Goal: Find specific page/section: Find specific page/section

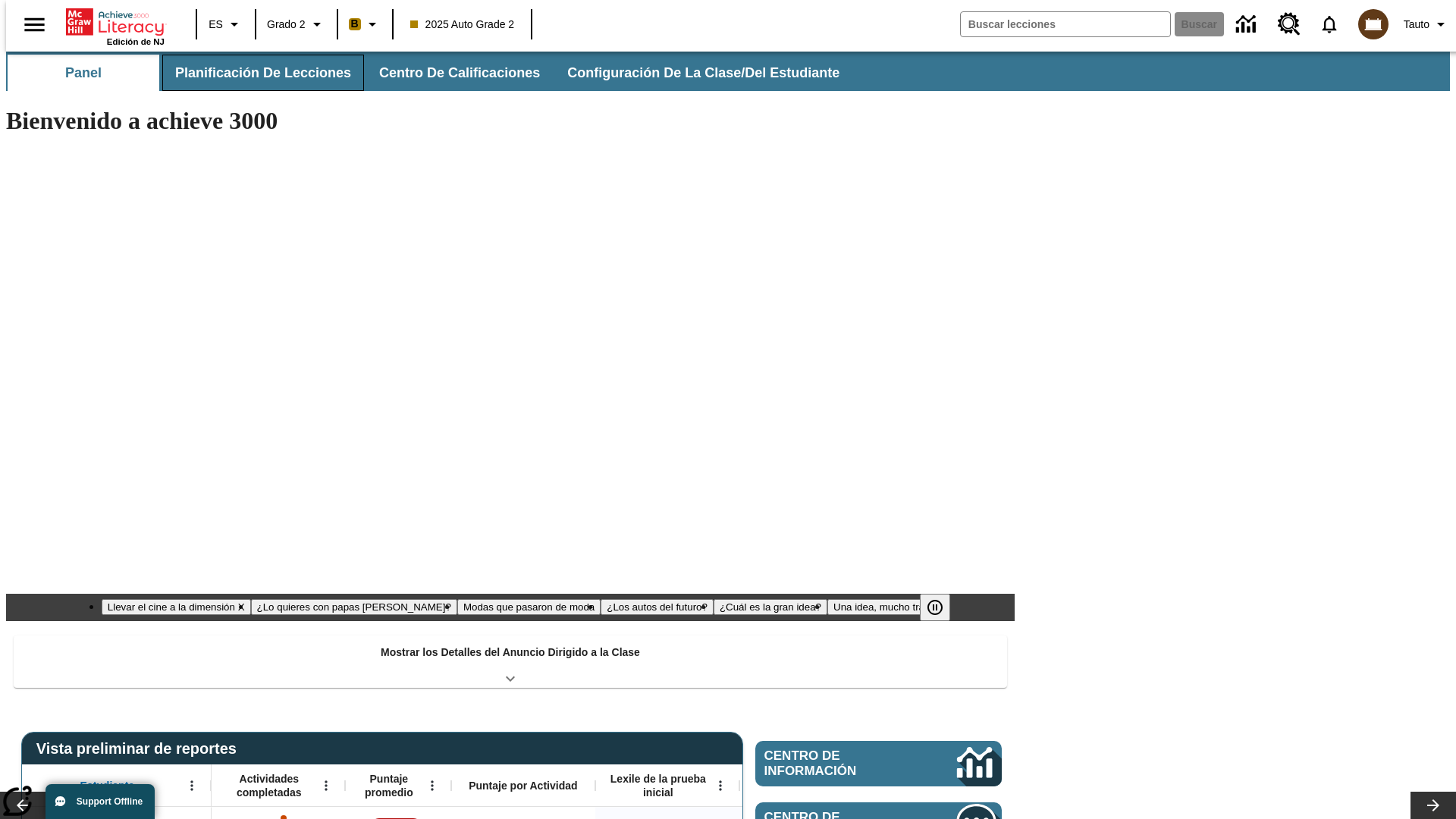
click at [254, 72] on button "Planificación de lecciones" at bounding box center [263, 72] width 202 height 36
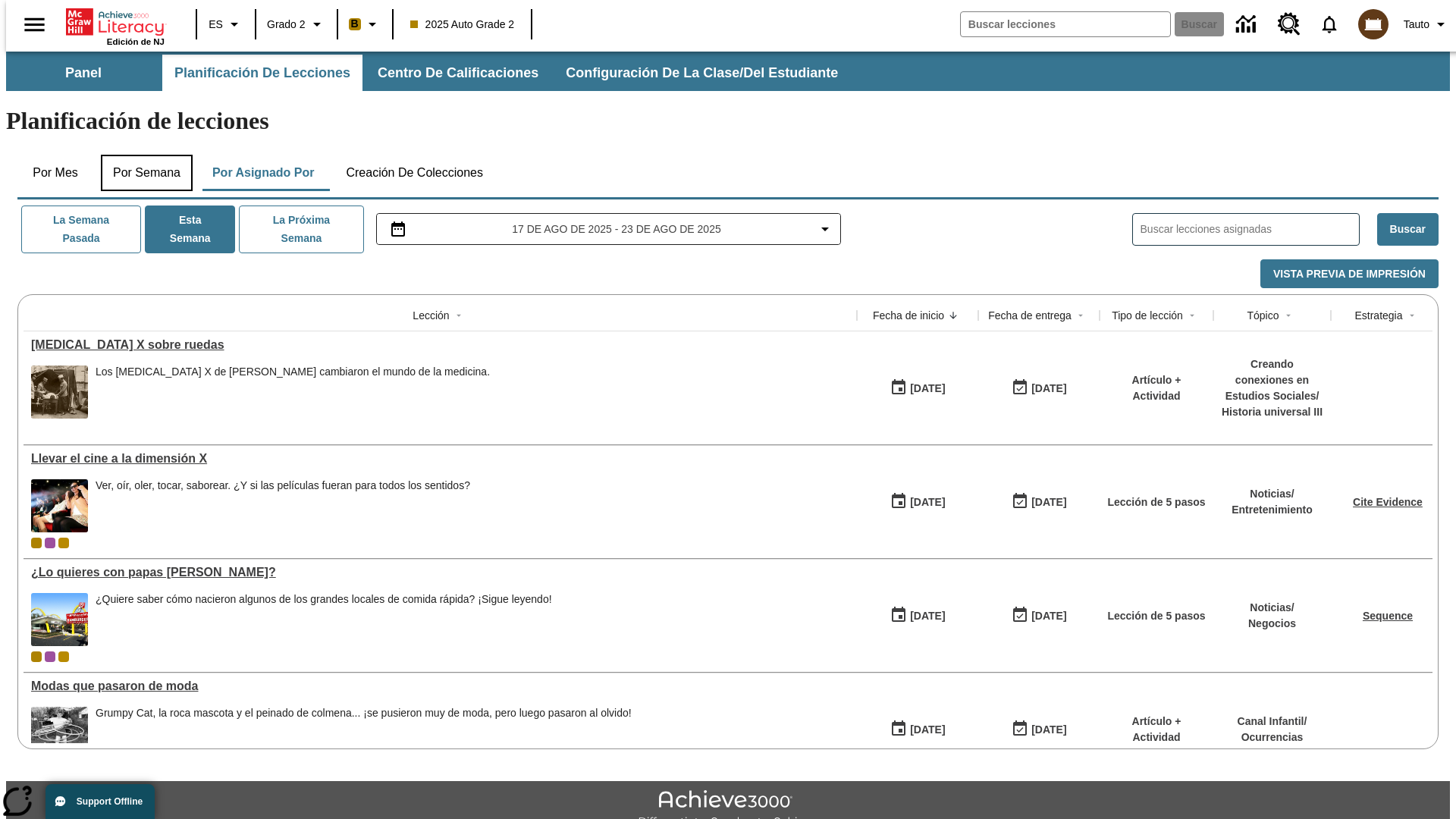
click at [142, 154] on button "Por semana" at bounding box center [146, 172] width 92 height 36
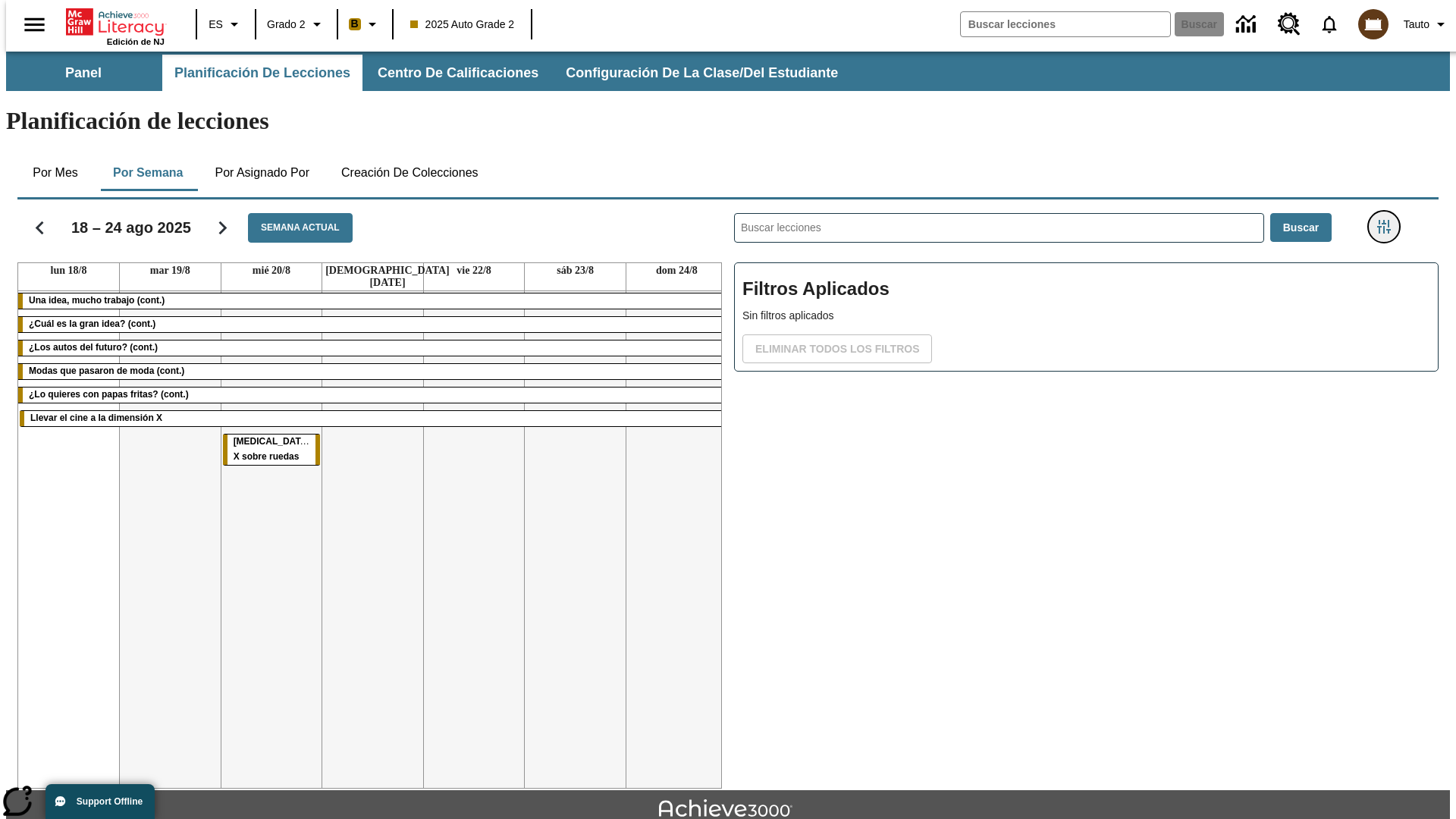
click at [1388, 220] on icon "Menú lateral de filtros" at bounding box center [1384, 226] width 14 height 14
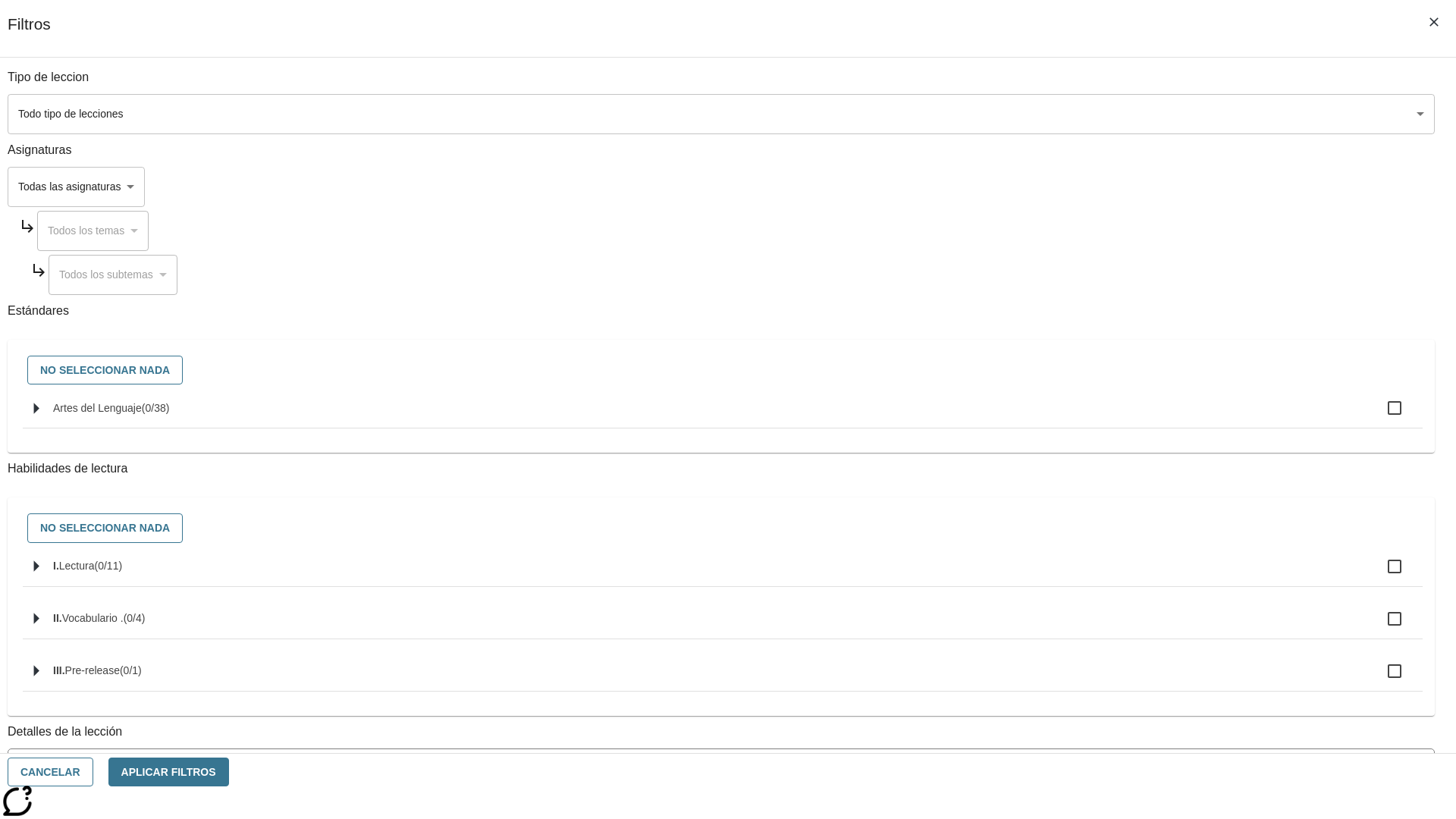
click at [1092, 685] on body "Saltar al contenido principal Edición de NJ ES Grado 2 B 2025 Auto Grade 2 Busc…" at bounding box center [728, 469] width 1444 height 836
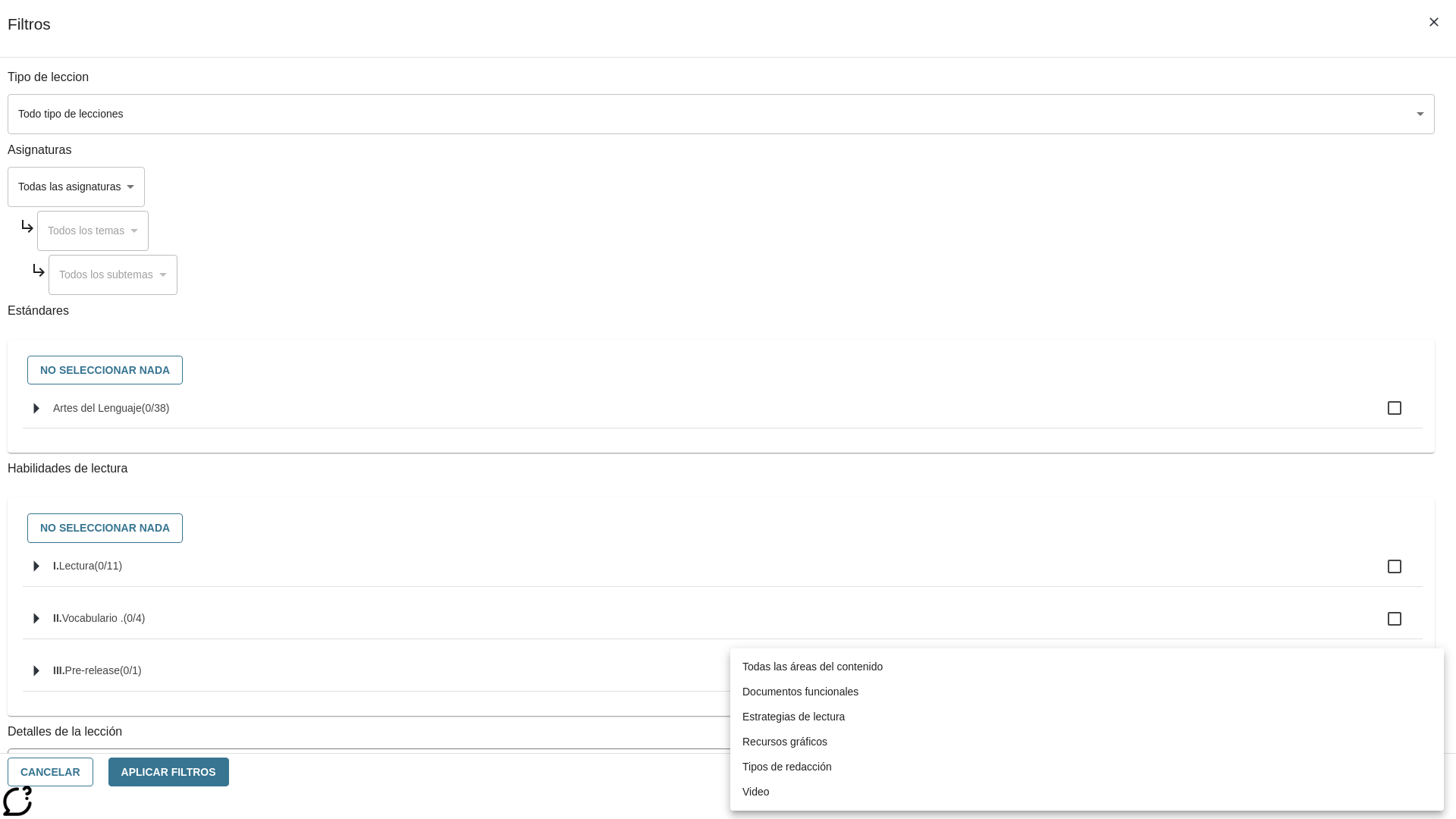
scroll to position [474, 0]
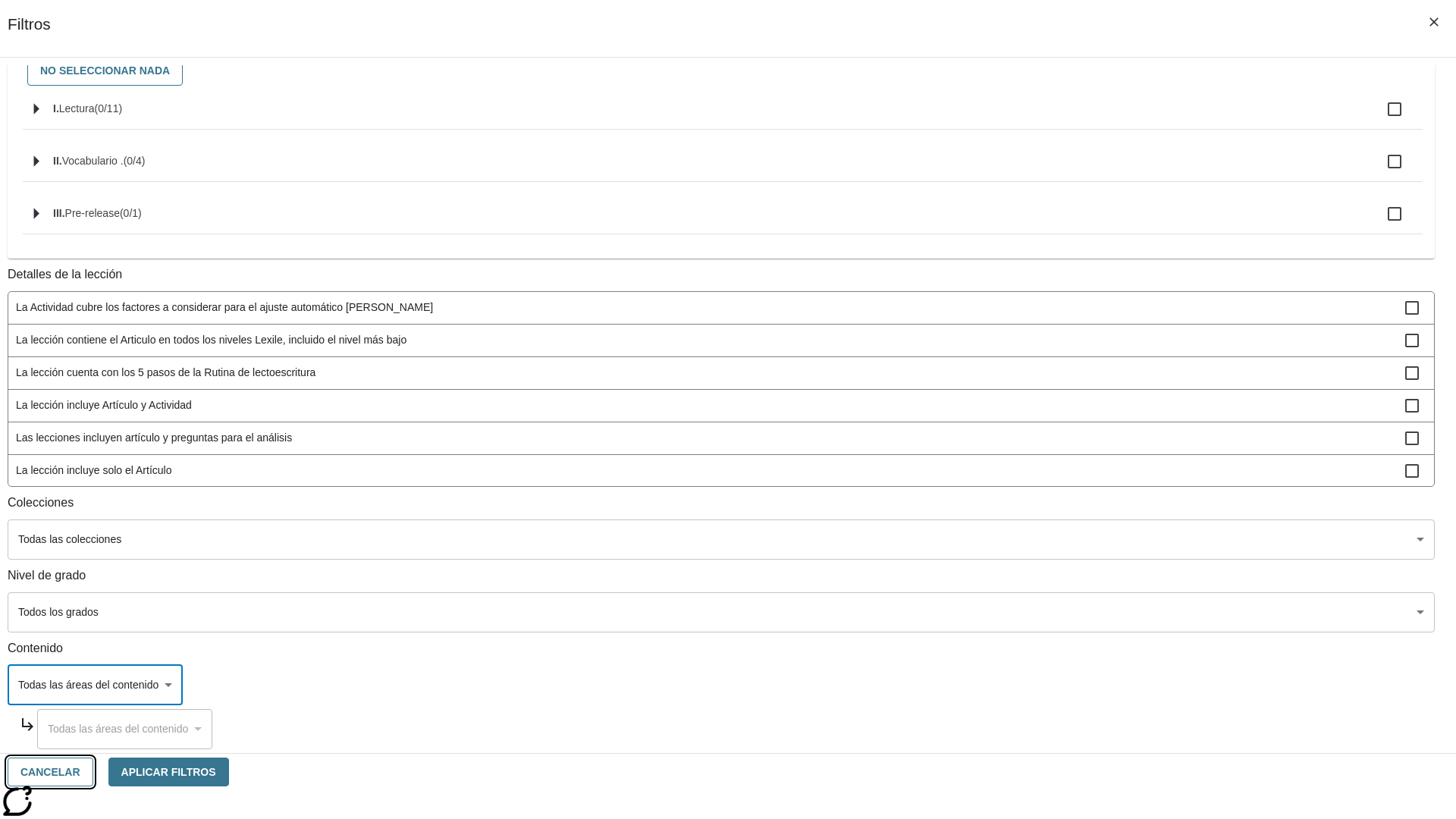
click at [93, 772] on button "Cancelar" at bounding box center [50, 772] width 85 height 30
click at [109, 20] on icon "Portada" at bounding box center [116, 22] width 101 height 31
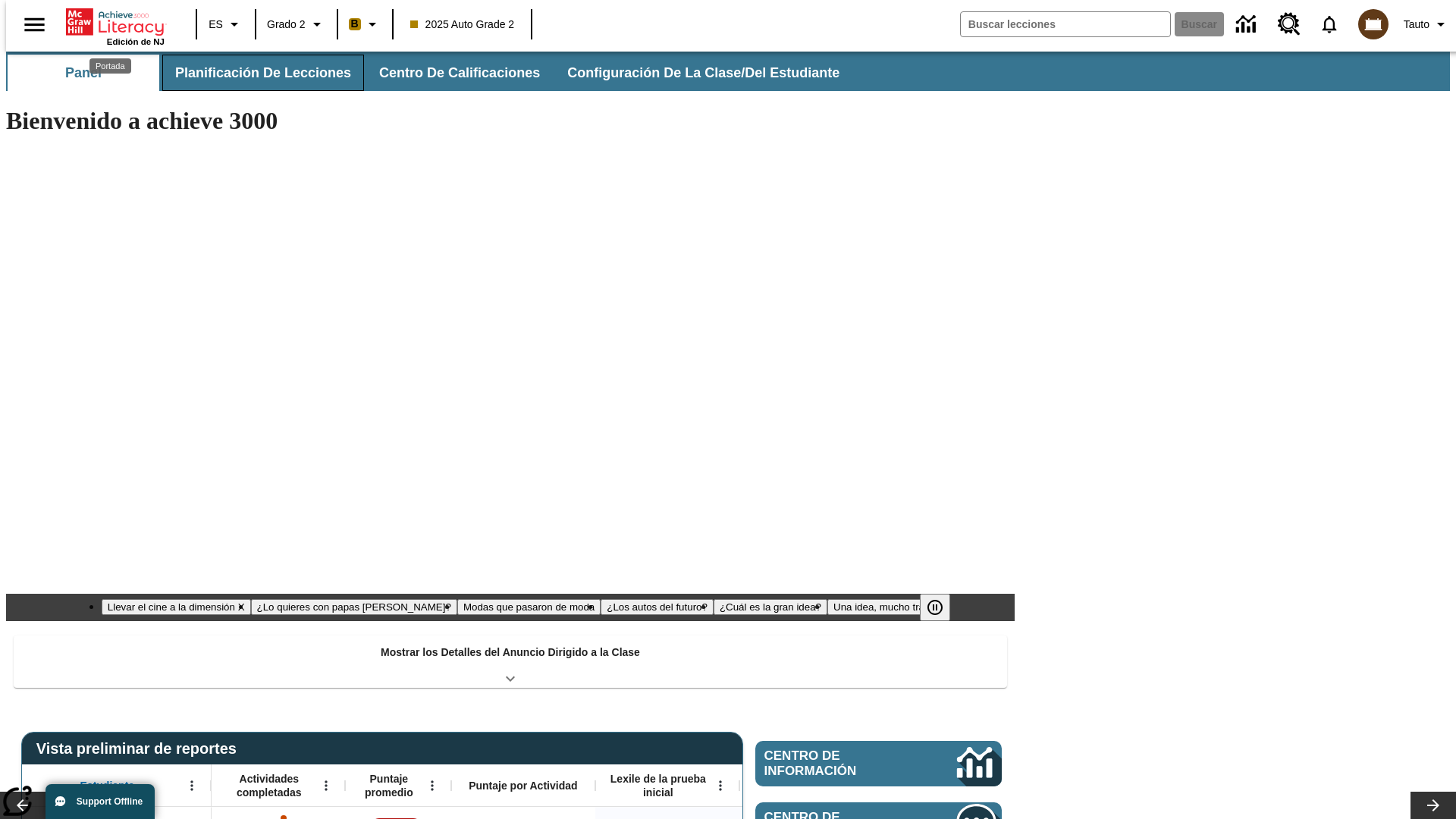
click at [254, 72] on button "Planificación de lecciones" at bounding box center [263, 72] width 202 height 36
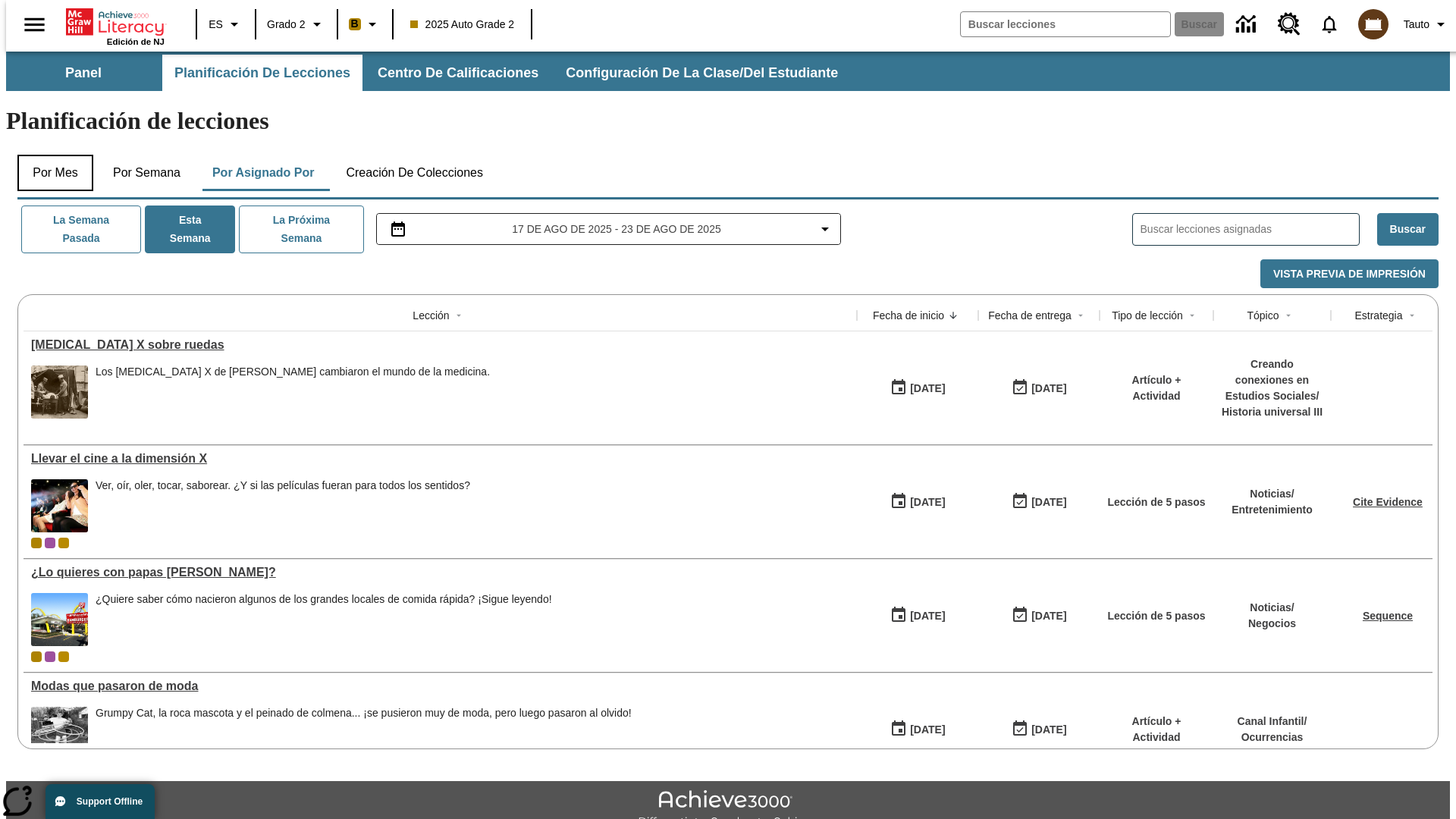
click at [49, 154] on button "Por mes" at bounding box center [56, 172] width 76 height 36
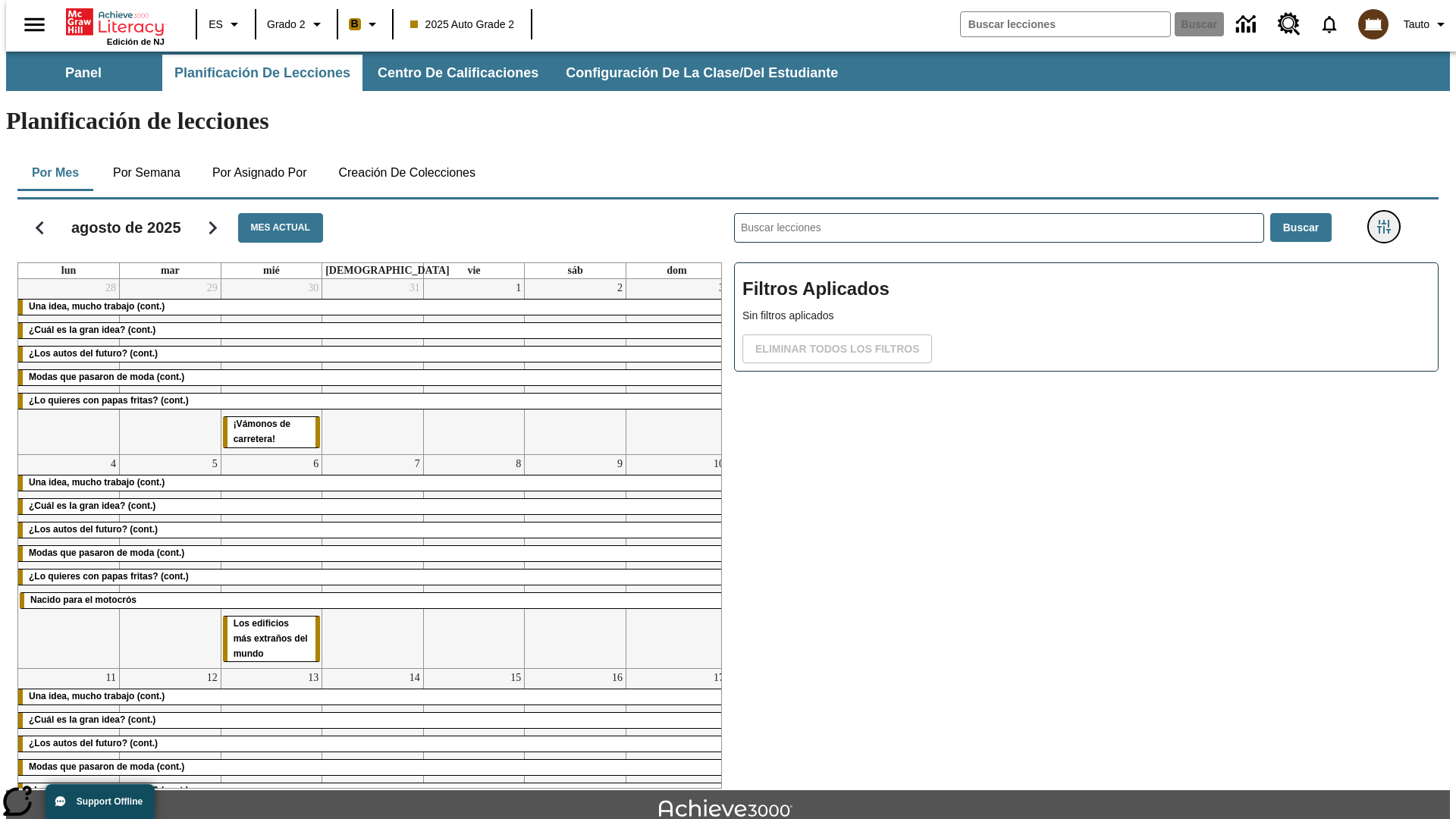
click at [1388, 220] on icon "Menú lateral de filtros" at bounding box center [1384, 226] width 14 height 14
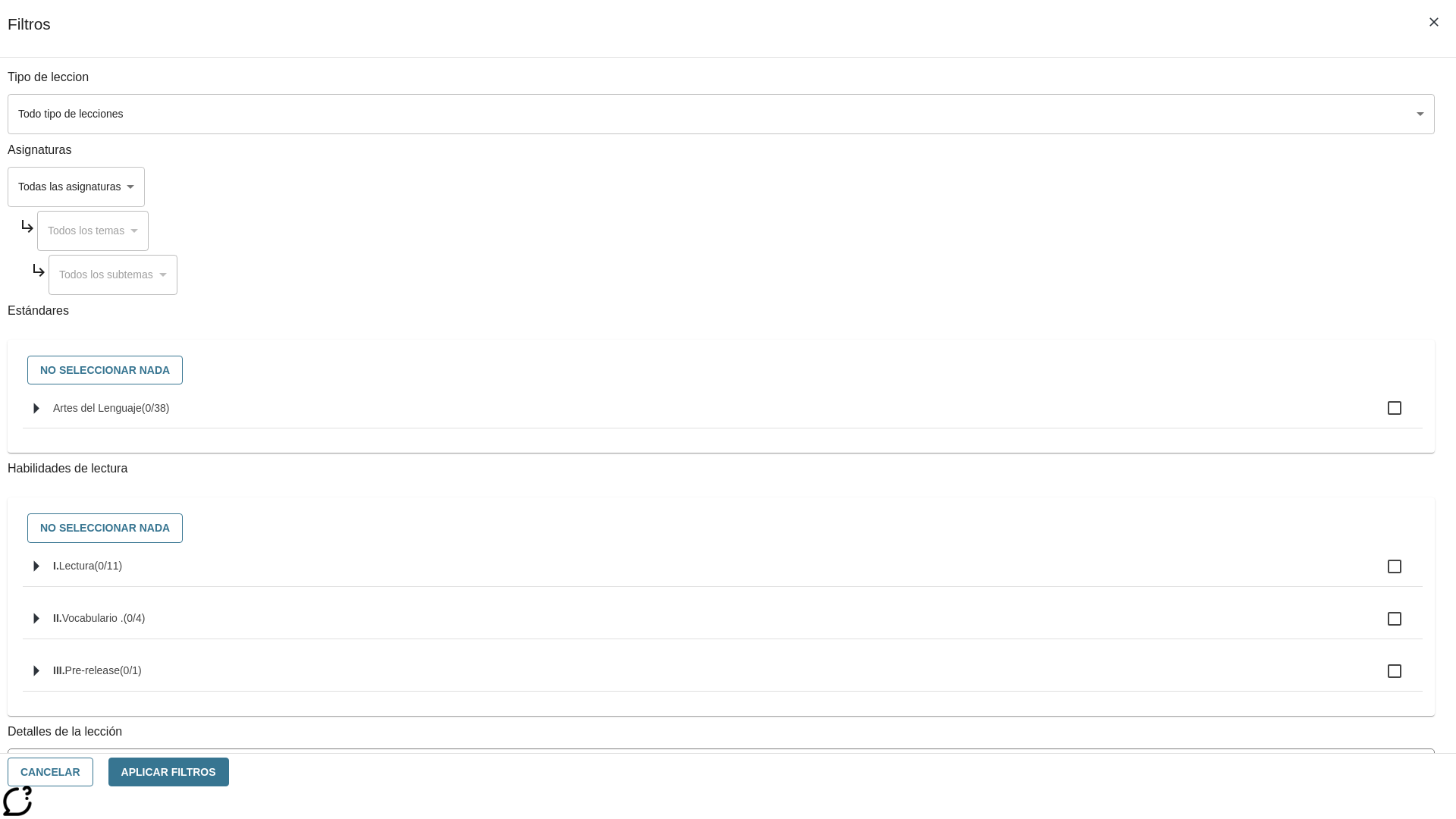
click at [1092, 685] on body "Saltar al contenido principal Edición de NJ ES Grado 2 B 2025 Auto Grade 2 Busc…" at bounding box center [728, 469] width 1444 height 836
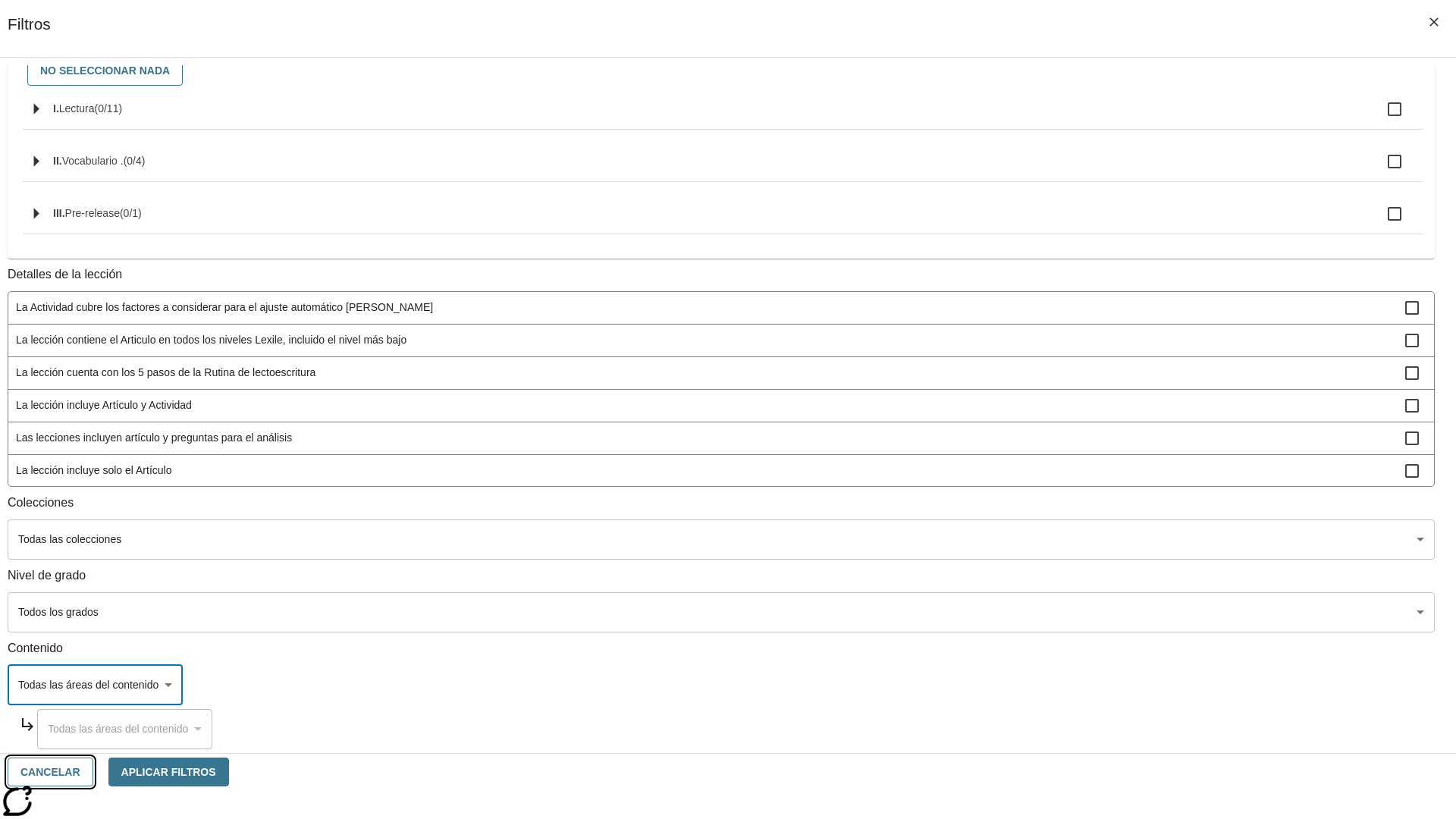
click at [93, 772] on button "Cancelar" at bounding box center [50, 772] width 85 height 30
